Goal: Information Seeking & Learning: Learn about a topic

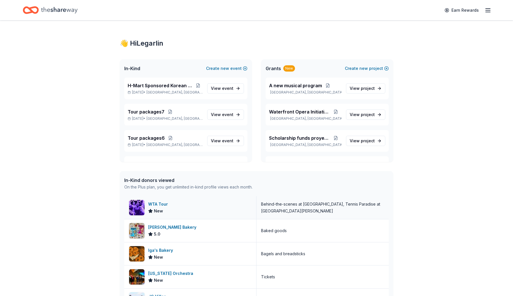
click at [184, 210] on div "WTA Tour New" at bounding box center [190, 207] width 132 height 23
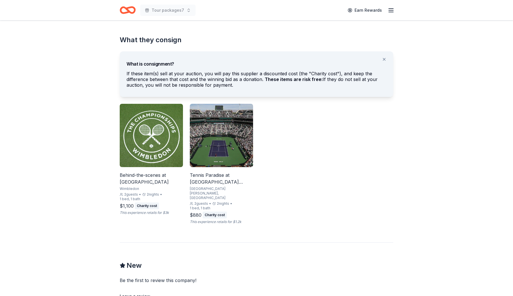
scroll to position [273, 0]
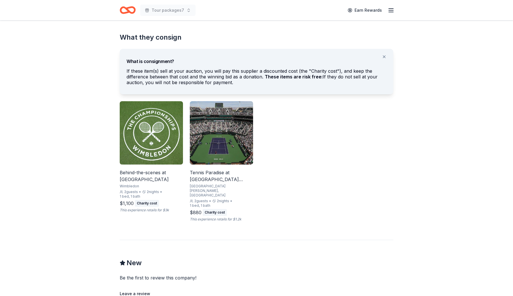
click at [223, 137] on img at bounding box center [221, 132] width 63 height 63
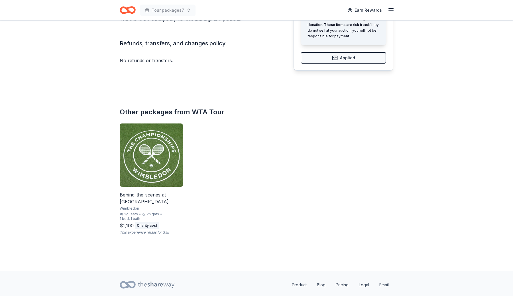
scroll to position [484, 0]
click at [352, 189] on div "Behind-the-scenes at Wimbledon Wimbledon 2 guests • 2 nights • 1 bed, 1 bath $1…" at bounding box center [257, 178] width 274 height 111
